Goal: Task Accomplishment & Management: Complete application form

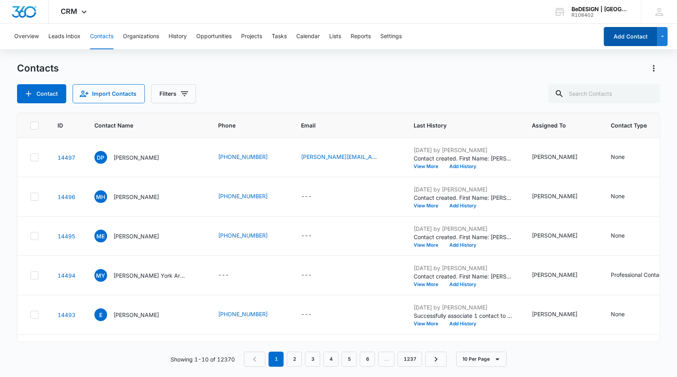
click at [636, 37] on button "Add Contact" at bounding box center [631, 36] width 54 height 19
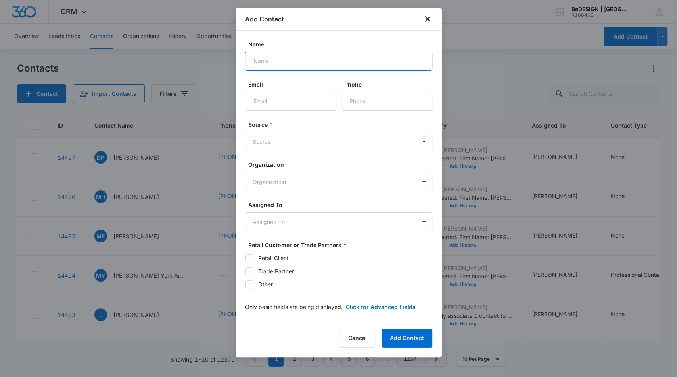
click at [281, 61] on input "Name" at bounding box center [338, 61] width 187 height 19
type input "[PERSON_NAME]"
type input "[PHONE_NUMBER]"
click at [268, 143] on body "CRM Apps Reputation Websites Forms CRM Email Social Content Ads Intelligence Fi…" at bounding box center [338, 188] width 677 height 377
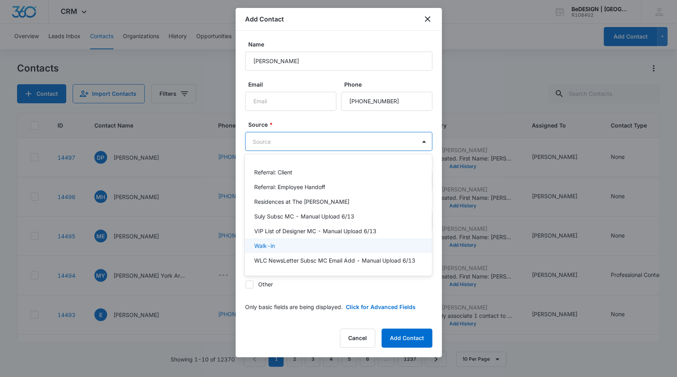
scroll to position [343, 0]
click at [290, 241] on div "Walk-in" at bounding box center [337, 245] width 167 height 8
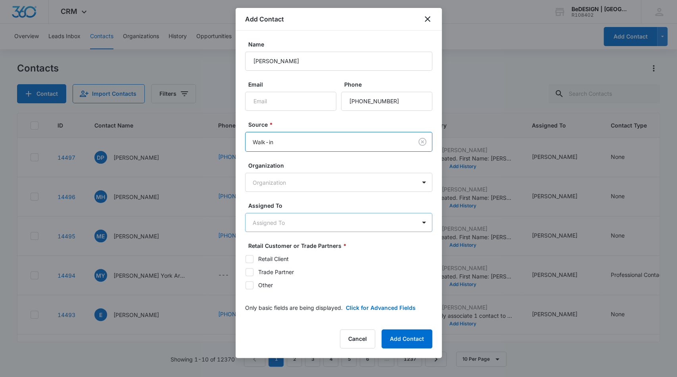
click at [313, 224] on body "CRM Apps Reputation Websites Forms CRM Email Social Content Ads Intelligence Fi…" at bounding box center [338, 188] width 677 height 377
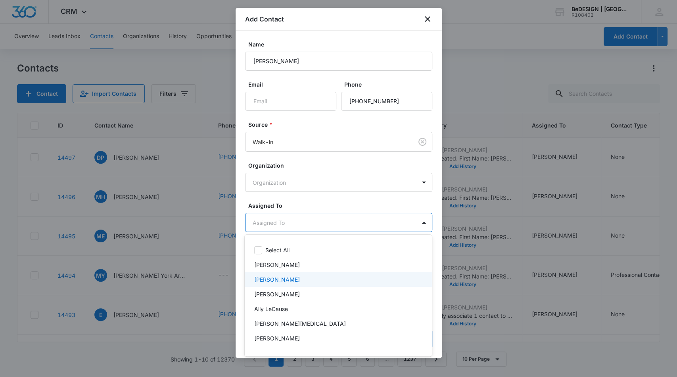
click at [302, 278] on div "[PERSON_NAME]" at bounding box center [337, 279] width 167 height 8
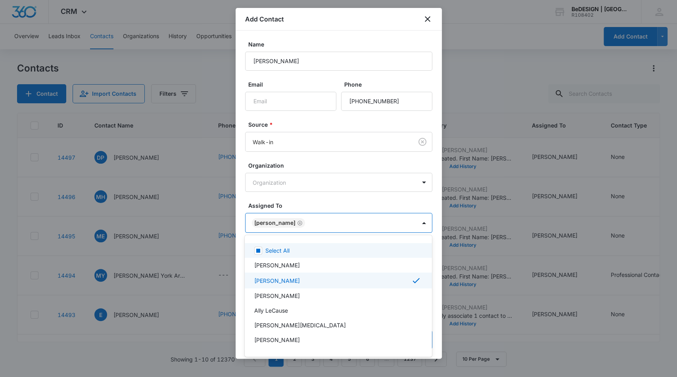
click at [436, 223] on div at bounding box center [338, 188] width 677 height 377
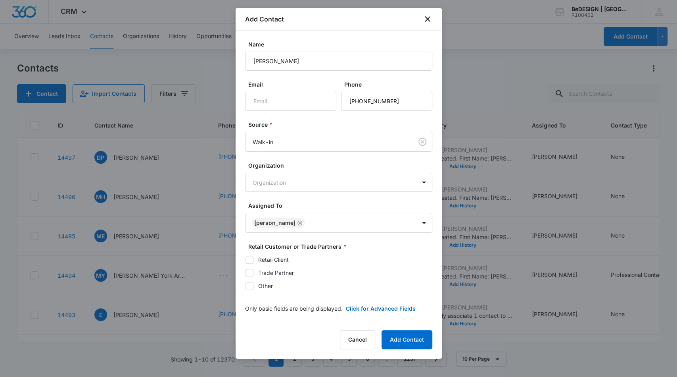
click at [250, 260] on icon at bounding box center [249, 259] width 7 height 7
click at [246, 260] on input "Retail Client" at bounding box center [245, 259] width 0 height 0
checkbox input "true"
click at [413, 333] on button "Add Contact" at bounding box center [407, 339] width 51 height 19
